Goal: Navigation & Orientation: Find specific page/section

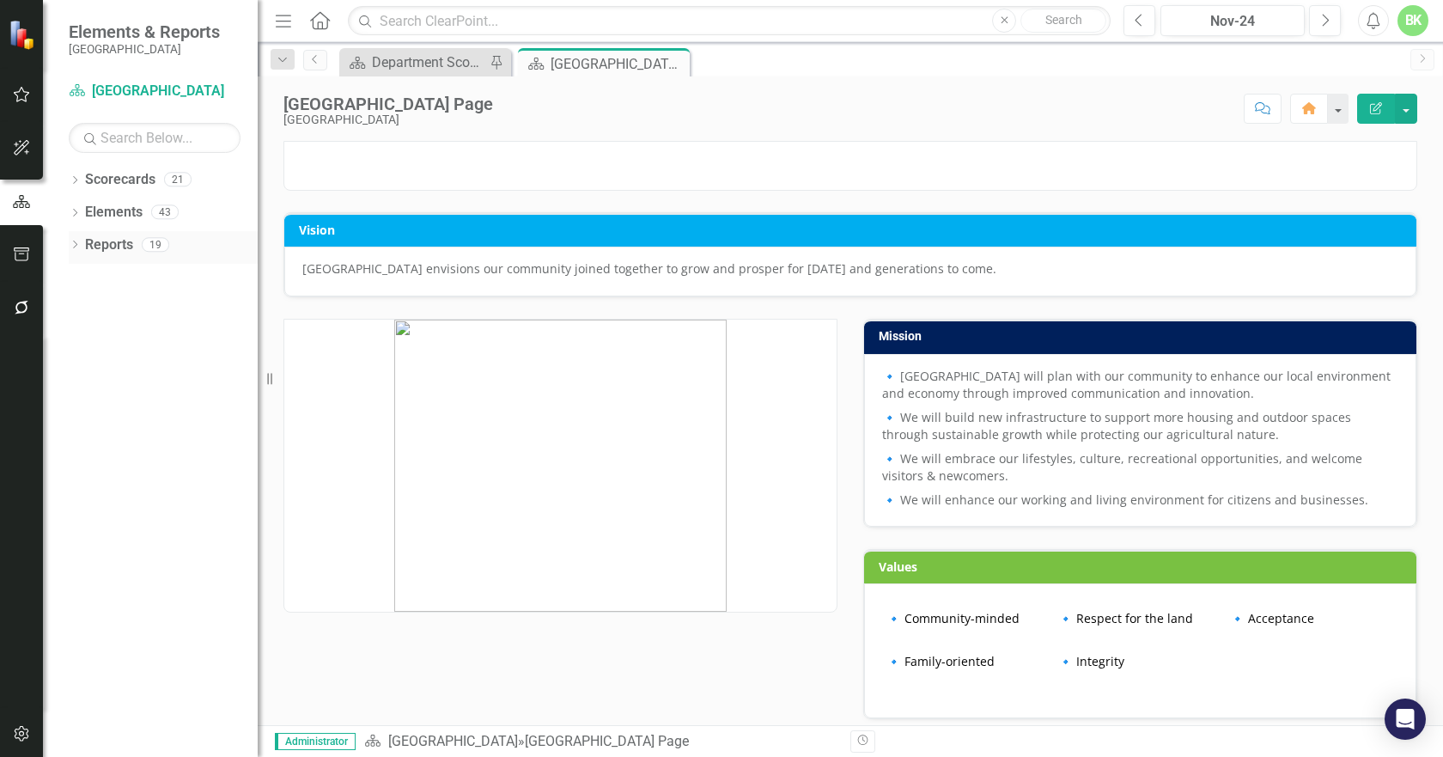
click at [107, 236] on link "Reports" at bounding box center [109, 245] width 48 height 20
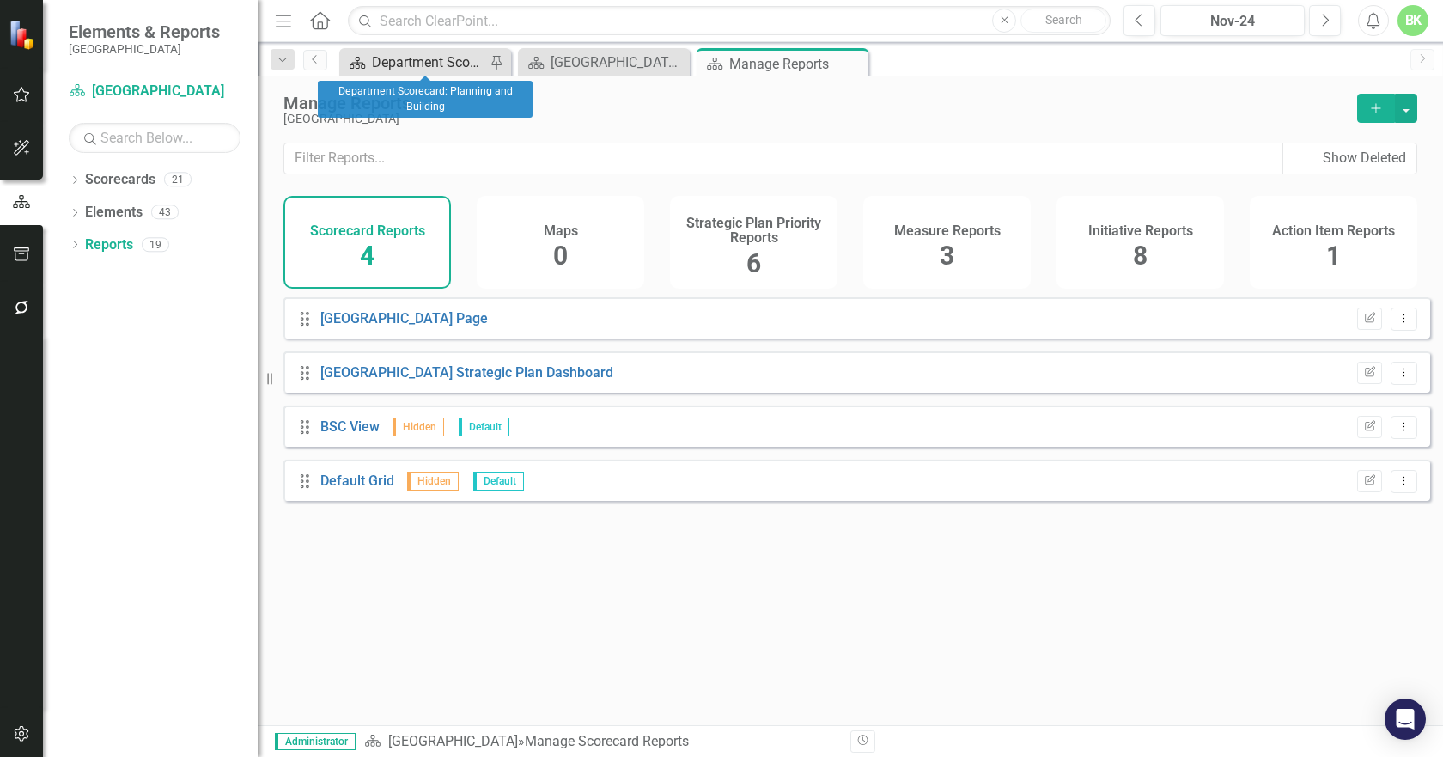
click at [402, 63] on div "Department Scorecard: Planning and Building" at bounding box center [428, 62] width 113 height 21
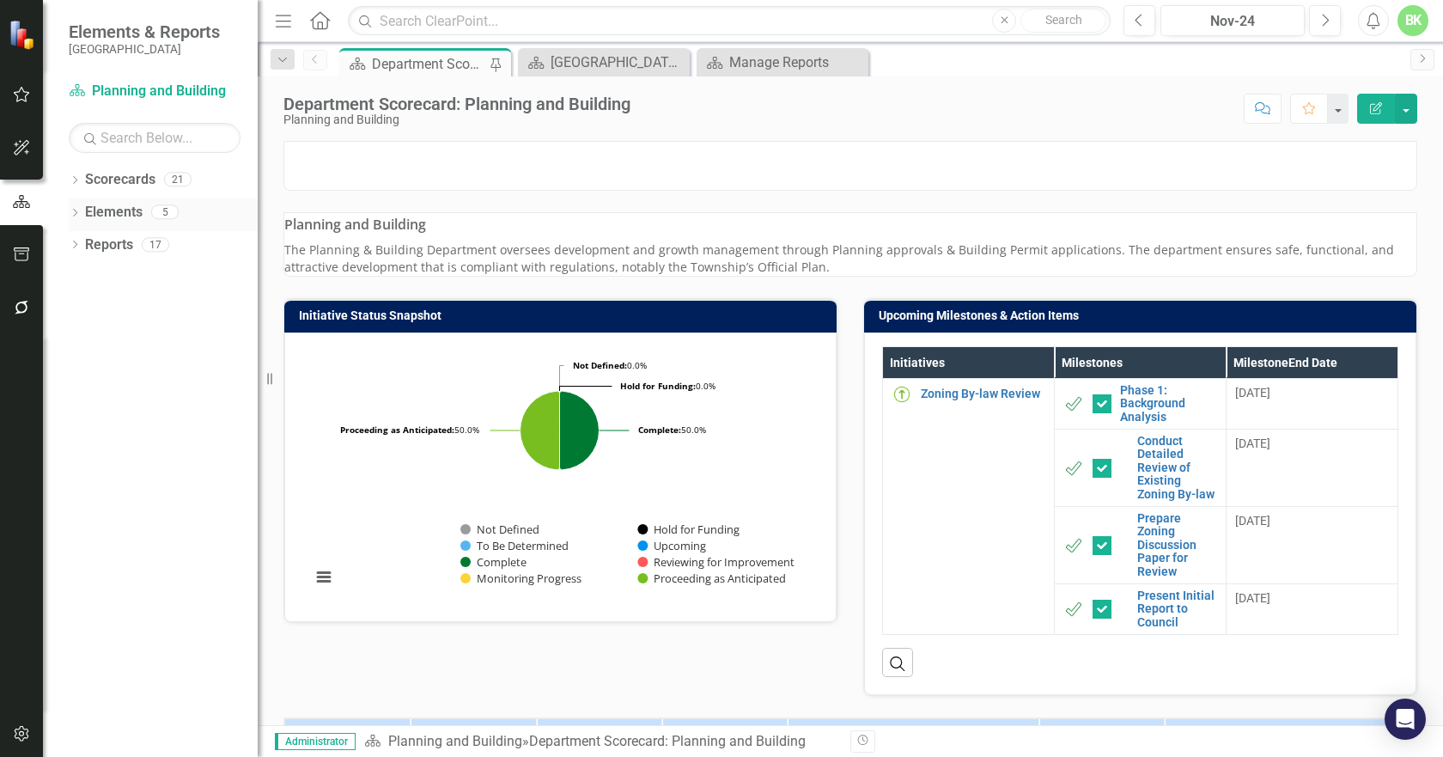
click at [118, 217] on link "Elements" at bounding box center [114, 213] width 58 height 20
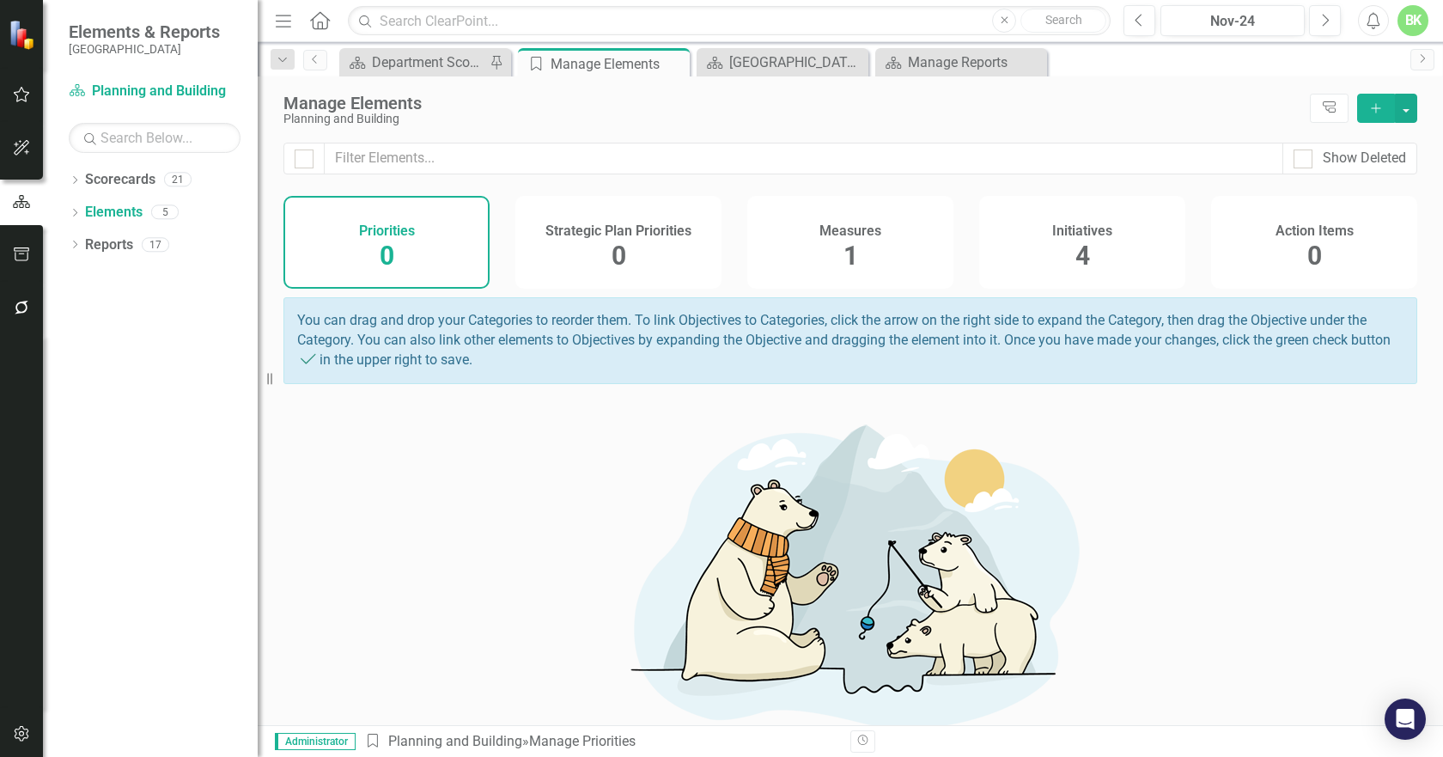
drag, startPoint x: 114, startPoint y: 194, endPoint x: 203, endPoint y: 156, distance: 96.2
click at [114, 194] on div "Scorecards 21" at bounding box center [171, 182] width 173 height 33
click at [779, 63] on div "[GEOGRAPHIC_DATA] Page" at bounding box center [785, 62] width 113 height 21
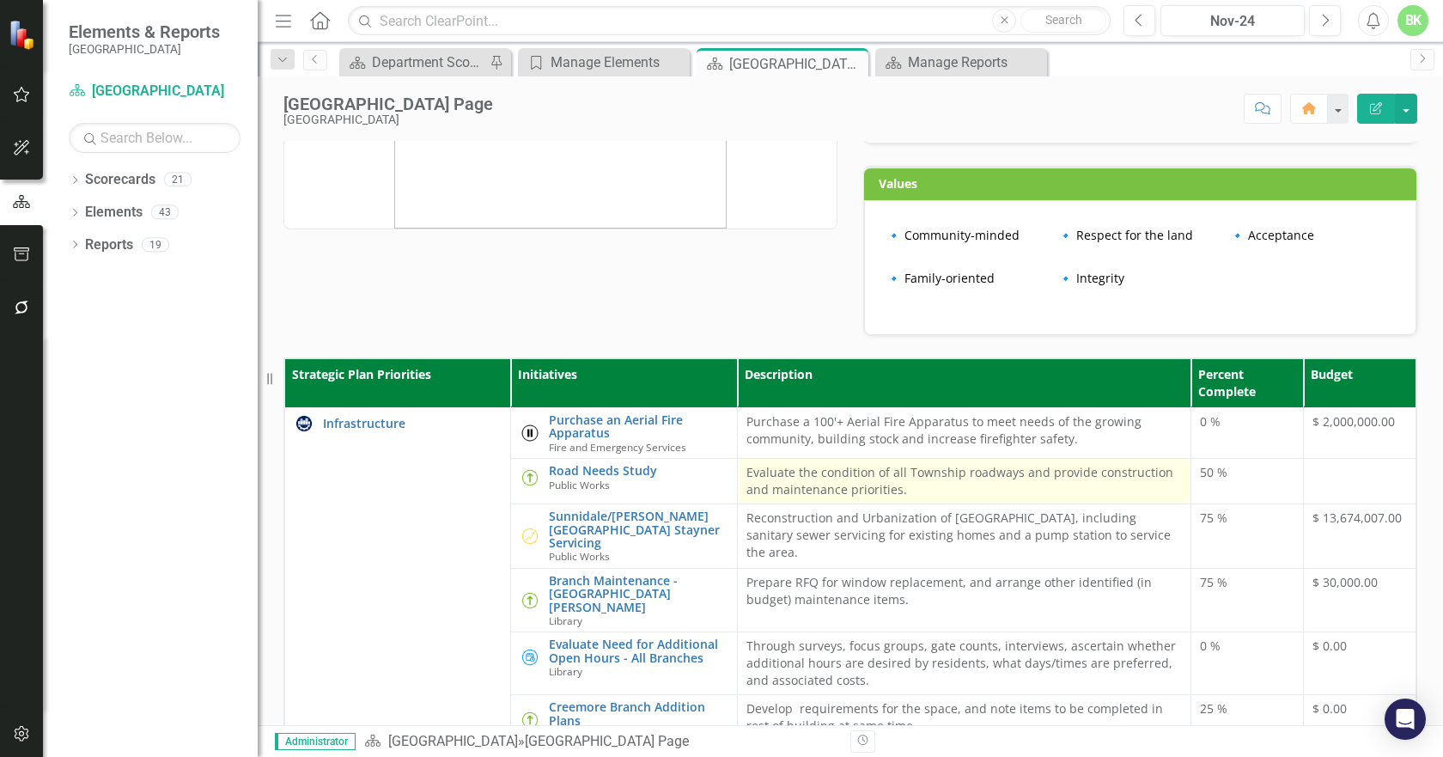
scroll to position [86, 0]
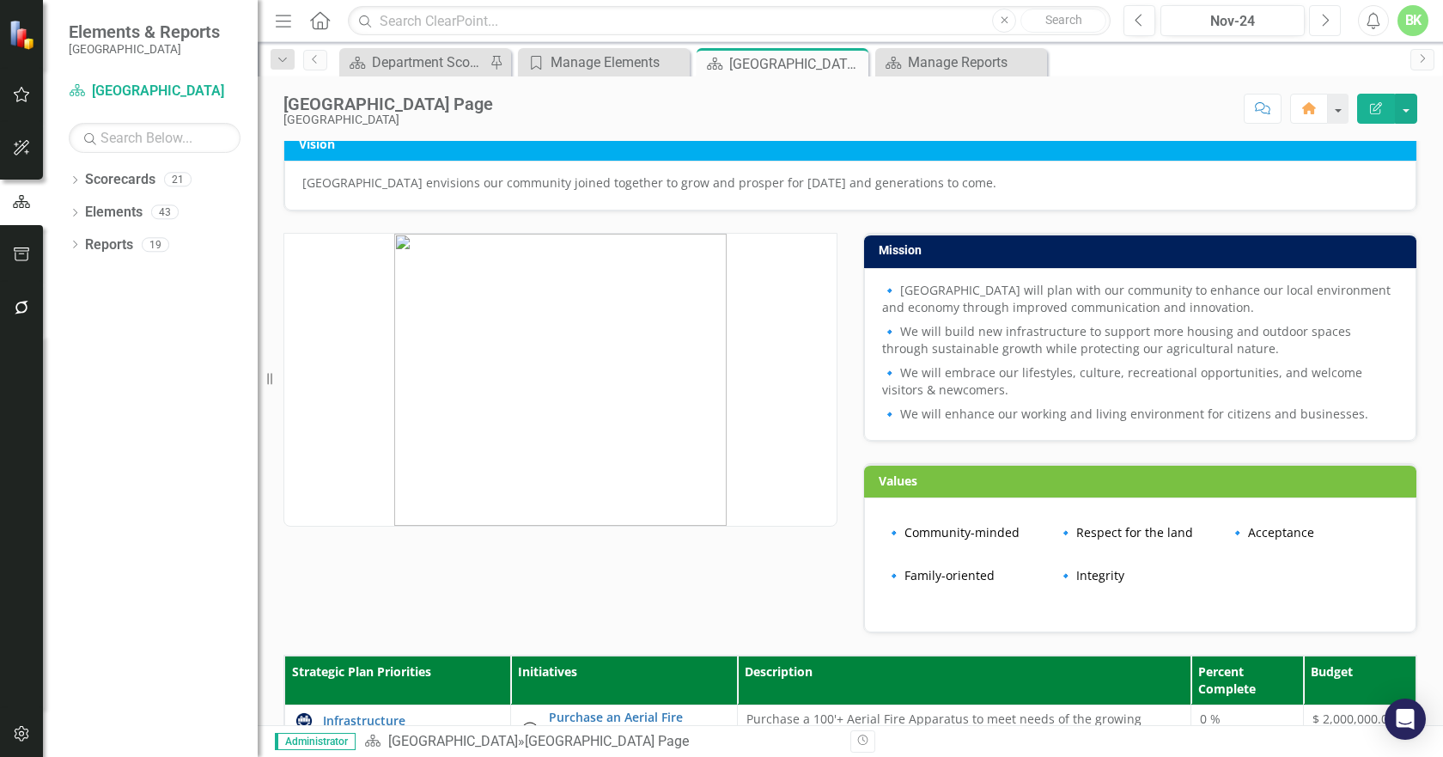
click at [1325, 28] on button "Next" at bounding box center [1325, 20] width 32 height 31
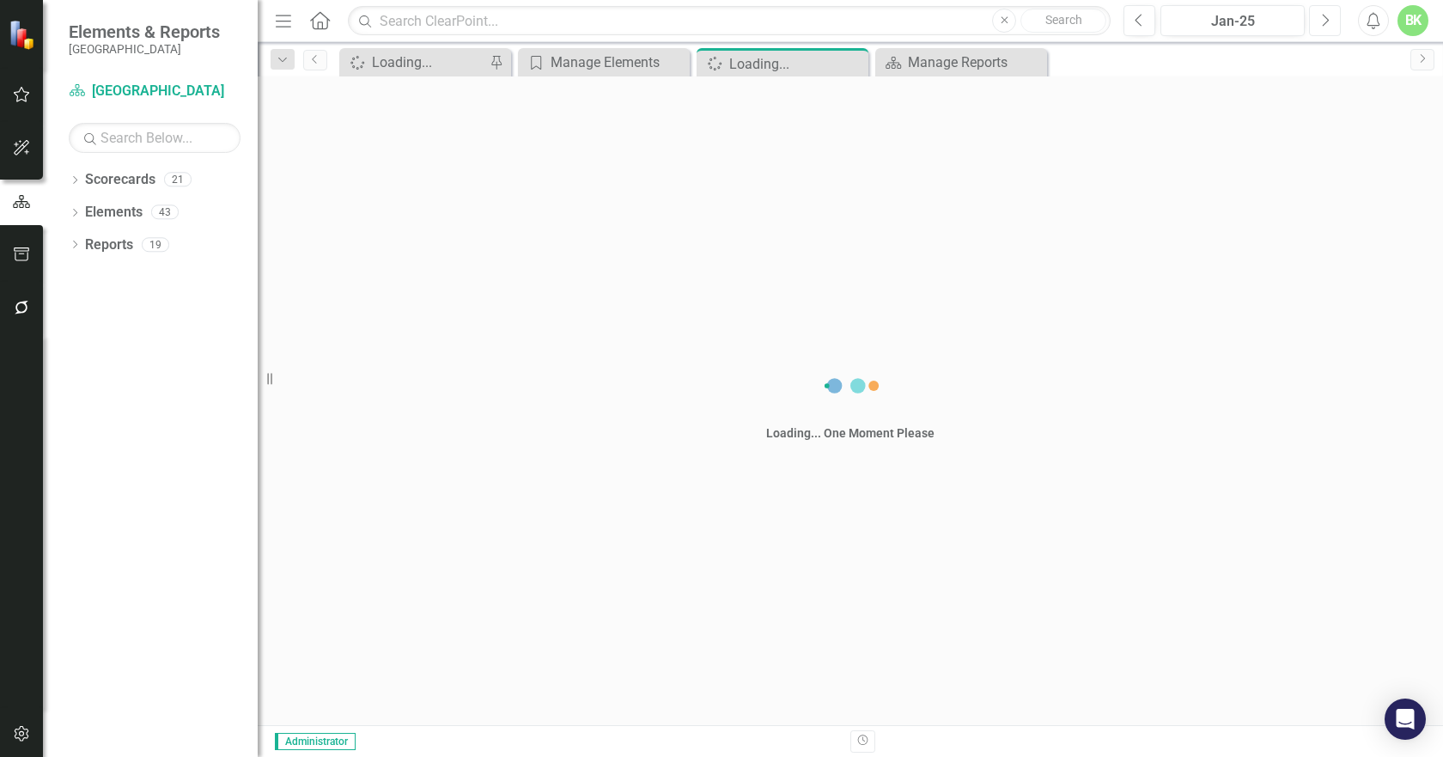
click at [1325, 28] on button "Next" at bounding box center [1325, 20] width 32 height 31
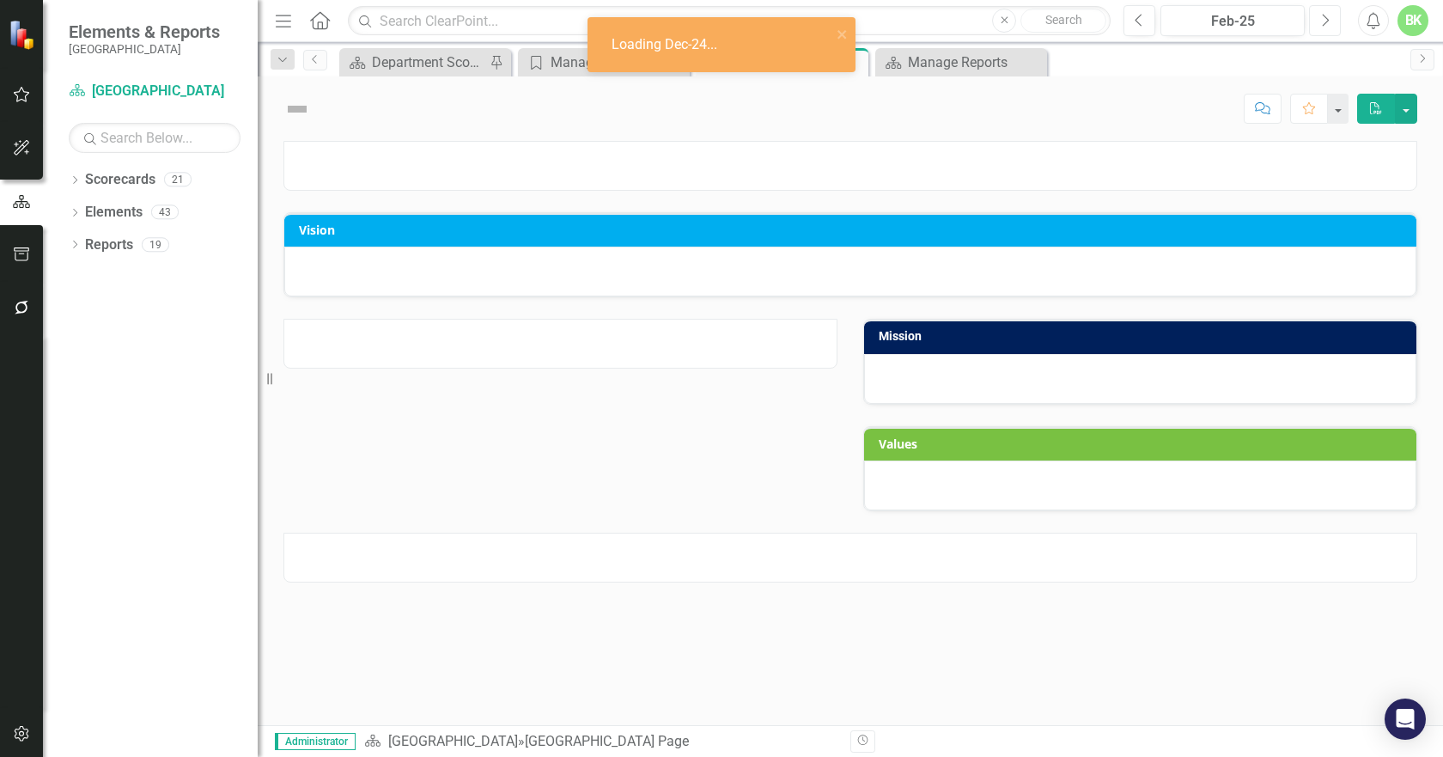
click at [1325, 28] on button "Next" at bounding box center [1325, 20] width 32 height 31
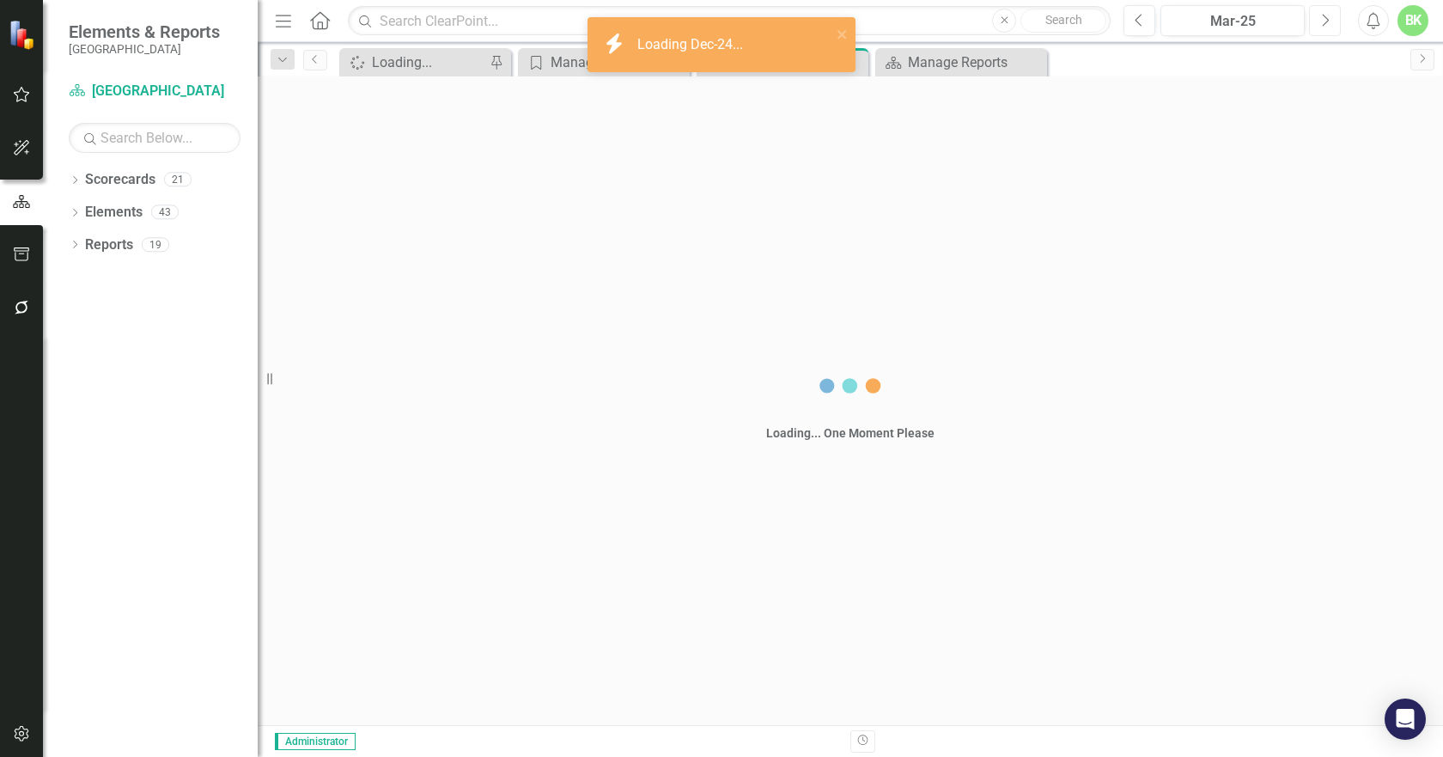
click at [1326, 28] on button "Next" at bounding box center [1325, 20] width 32 height 31
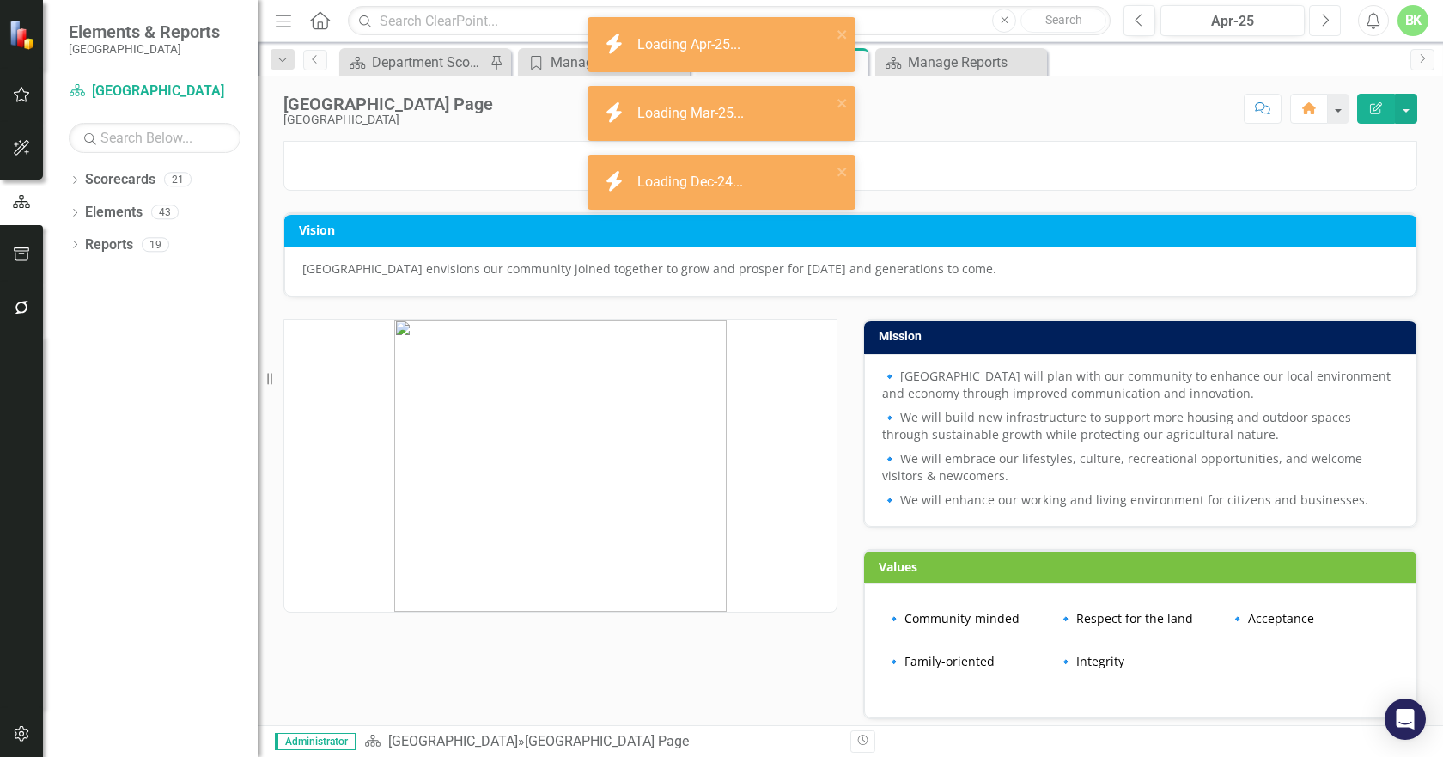
click at [1326, 28] on button "Next" at bounding box center [1325, 20] width 32 height 31
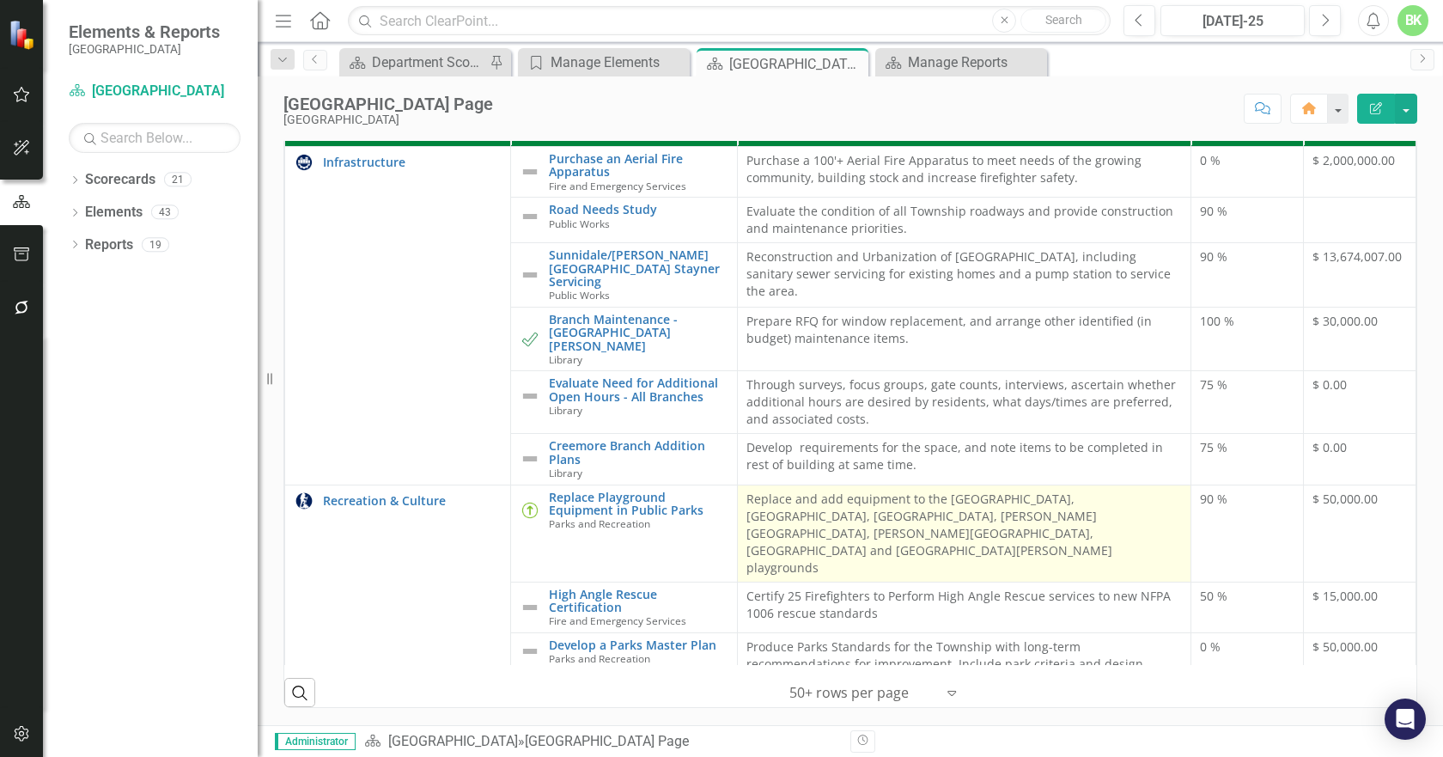
drag, startPoint x: 721, startPoint y: 489, endPoint x: 783, endPoint y: 497, distance: 62.5
click at [614, 485] on td "Replace Playground Equipment in Public Parks Parks and Recreation Link Map View…" at bounding box center [624, 533] width 226 height 97
